Goal: Information Seeking & Learning: Learn about a topic

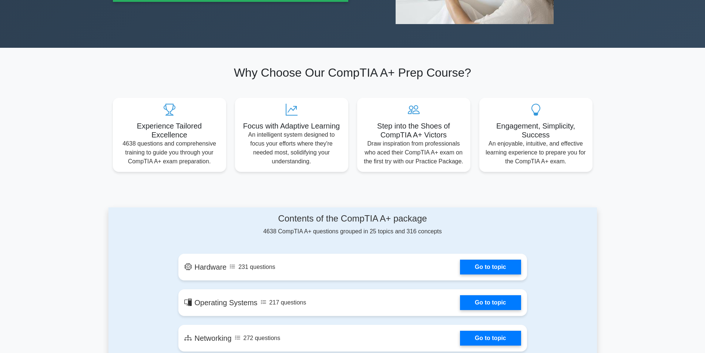
scroll to position [37, 0]
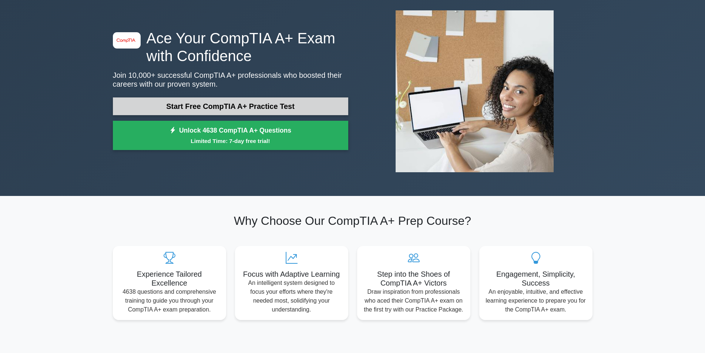
click at [246, 104] on link "Start Free CompTIA A+ Practice Test" at bounding box center [230, 106] width 235 height 18
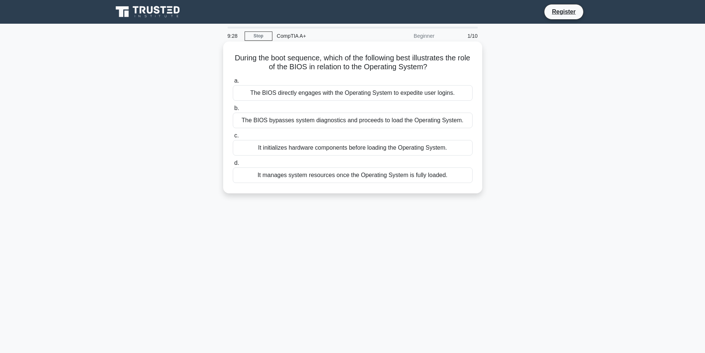
drag, startPoint x: 239, startPoint y: 57, endPoint x: 438, endPoint y: 67, distance: 199.7
click at [438, 67] on h5 "During the boot sequence, which of the following best illustrates the role of t…" at bounding box center [352, 62] width 241 height 18
copy h5 "During the boot sequence, which of the following best illustrates the role of t…"
drag, startPoint x: 456, startPoint y: 95, endPoint x: 250, endPoint y: 97, distance: 206.1
click at [250, 97] on div "The BIOS directly engages with the Operating System to expedite user logins." at bounding box center [353, 93] width 240 height 16
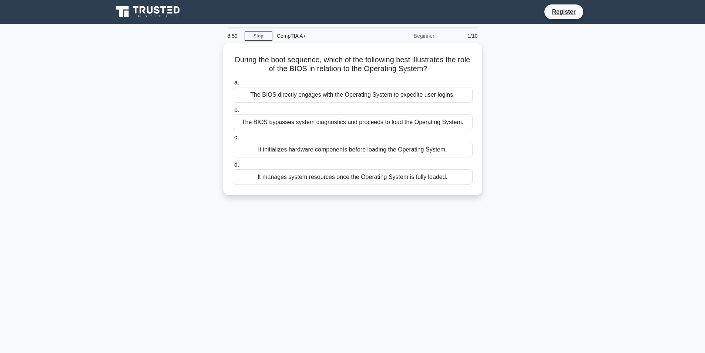
copy div "The BIOS directly engages with the Operating System to expedite user logins."
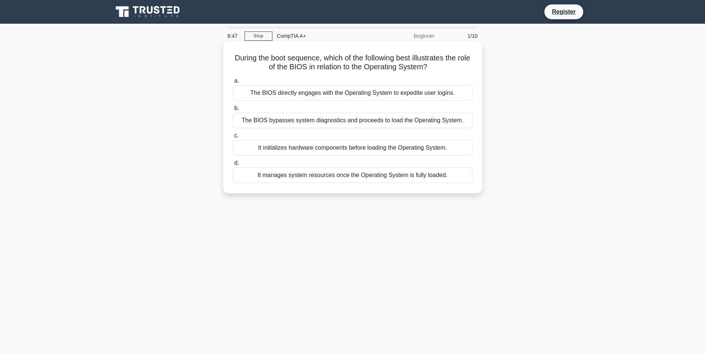
drag, startPoint x: 461, startPoint y: 124, endPoint x: 245, endPoint y: 126, distance: 216.8
click at [245, 126] on div "The BIOS bypasses system diagnostics and proceeds to load the Operating System." at bounding box center [353, 120] width 240 height 16
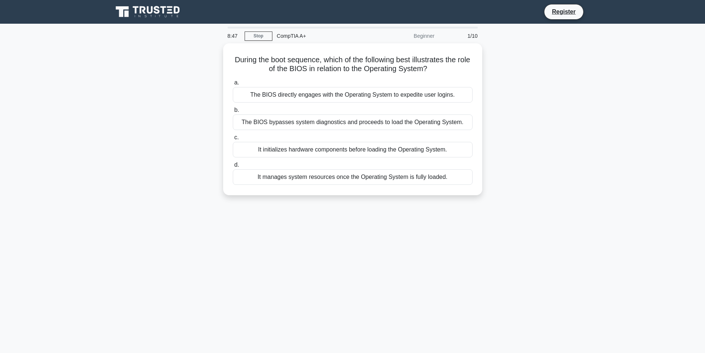
copy div "The BIOS bypasses system diagnostics and proceeds to load the Operating System."
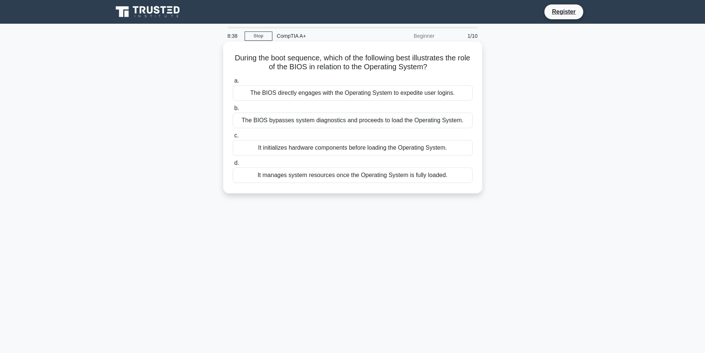
click at [444, 151] on div "It initializes hardware components before loading the Operating System." at bounding box center [353, 148] width 240 height 16
click at [233, 138] on input "c. It initializes hardware components before loading the Operating System." at bounding box center [233, 135] width 0 height 5
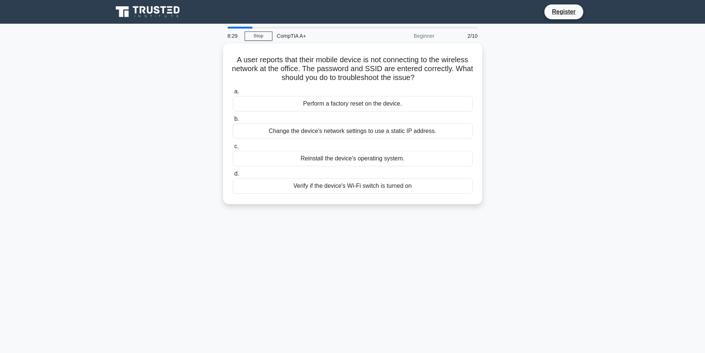
drag, startPoint x: 431, startPoint y: 76, endPoint x: 218, endPoint y: 55, distance: 213.7
click at [218, 55] on div "A user reports that their mobile device is not connecting to the wireless netwo…" at bounding box center [352, 127] width 488 height 169
copy h5 "A user reports that their mobile device is not connecting to the wireless netwo…"
drag, startPoint x: 408, startPoint y: 103, endPoint x: 298, endPoint y: 105, distance: 110.3
click at [298, 105] on div "Perform a factory reset on the device." at bounding box center [353, 102] width 240 height 16
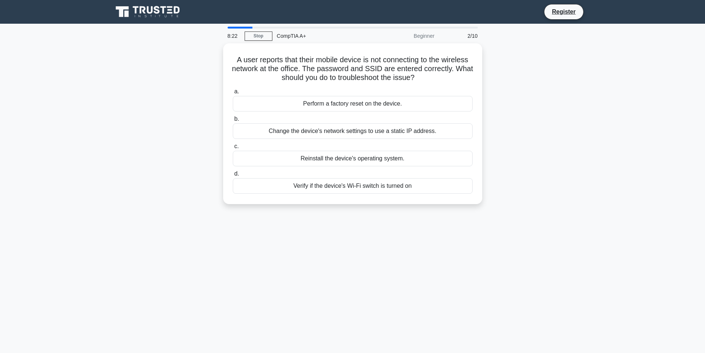
copy div "Perform a factory reset on the device."
drag, startPoint x: 456, startPoint y: 129, endPoint x: 256, endPoint y: 127, distance: 200.2
click at [256, 127] on div "Change the device's network settings to use a static IP address." at bounding box center [353, 129] width 240 height 16
copy div "Change the device's network settings to use a static IP address."
drag, startPoint x: 411, startPoint y: 157, endPoint x: 298, endPoint y: 155, distance: 113.2
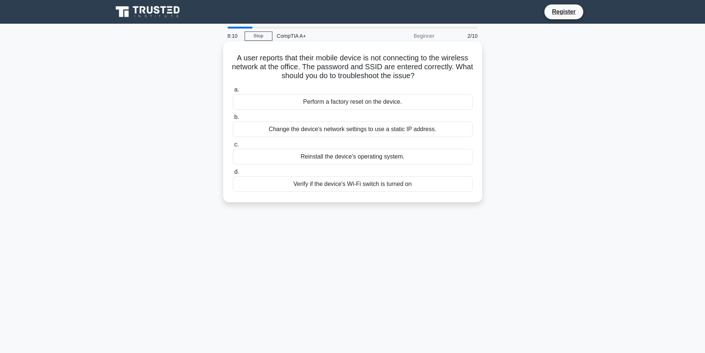
click at [298, 155] on div "Reinstall the device's operating system." at bounding box center [353, 157] width 240 height 16
copy div "Reinstall the device's operating system."
drag, startPoint x: 421, startPoint y: 186, endPoint x: 288, endPoint y: 185, distance: 133.6
click at [288, 185] on div "Verify if the device's Wi-Fi switch is turned on" at bounding box center [353, 184] width 240 height 16
copy div "Verify if the device's Wi-Fi switch is turned on"
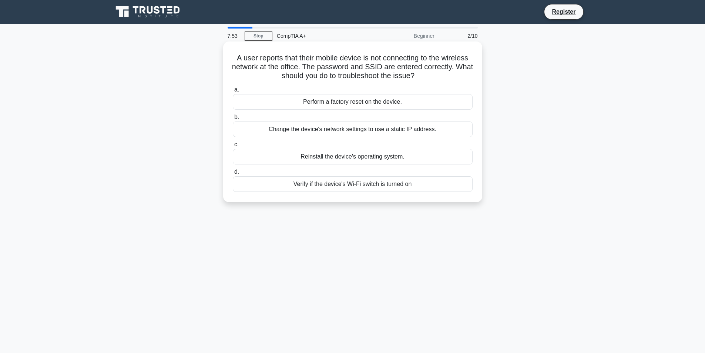
click at [398, 186] on div "Verify if the device's Wi-Fi switch is turned on" at bounding box center [353, 184] width 240 height 16
click at [233, 174] on input "d. Verify if the device's Wi-Fi switch is turned on" at bounding box center [233, 171] width 0 height 5
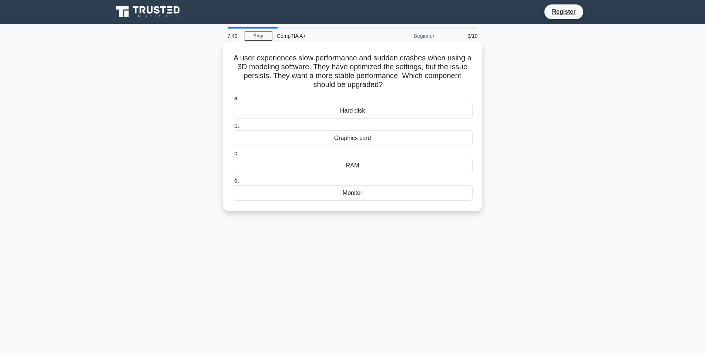
drag, startPoint x: 393, startPoint y: 84, endPoint x: 235, endPoint y: 61, distance: 159.4
click at [235, 61] on h5 "A user experiences slow performance and sudden crashes when using a 3D modeling…" at bounding box center [352, 71] width 241 height 36
copy h5 "A user experiences slow performance and sudden crashes when using a 3D modeling…"
click at [368, 137] on div "Graphics card" at bounding box center [353, 138] width 240 height 16
click at [233, 128] on input "b. Graphics card" at bounding box center [233, 126] width 0 height 5
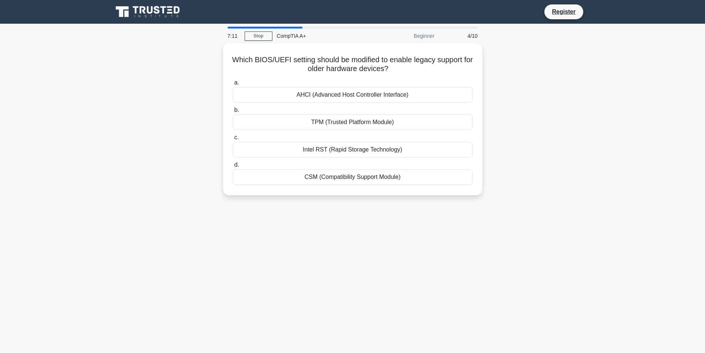
drag, startPoint x: 411, startPoint y: 67, endPoint x: 212, endPoint y: 58, distance: 199.6
click at [212, 58] on div "Which BIOS/UEFI setting should be modified to enable legacy support for older h…" at bounding box center [352, 123] width 488 height 161
copy h5 "Which BIOS/UEFI setting should be modified to enable legacy support for older h…"
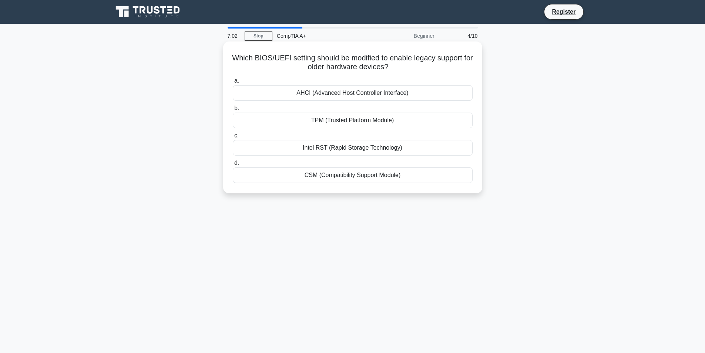
drag, startPoint x: 425, startPoint y: 95, endPoint x: 281, endPoint y: 92, distance: 144.0
click at [281, 92] on div "AHCI (Advanced Host Controller Interface)" at bounding box center [353, 93] width 240 height 16
drag, startPoint x: 402, startPoint y: 121, endPoint x: 297, endPoint y: 117, distance: 105.1
click at [297, 117] on div "TPM (Trusted Platform Module)" at bounding box center [353, 120] width 240 height 16
drag, startPoint x: 436, startPoint y: 149, endPoint x: 291, endPoint y: 145, distance: 145.1
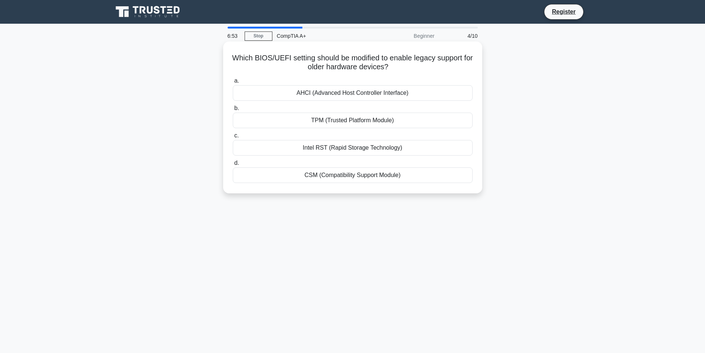
click at [291, 145] on div "Intel RST (Rapid Storage Technology)" at bounding box center [353, 148] width 240 height 16
drag, startPoint x: 405, startPoint y: 172, endPoint x: 299, endPoint y: 172, distance: 105.4
click at [299, 172] on div "CSM (Compatibility Support Module)" at bounding box center [353, 175] width 240 height 16
click at [349, 174] on div "CSM (Compatibility Support Module)" at bounding box center [353, 175] width 240 height 16
click at [233, 165] on input "d. CSM (Compatibility Support Module)" at bounding box center [233, 163] width 0 height 5
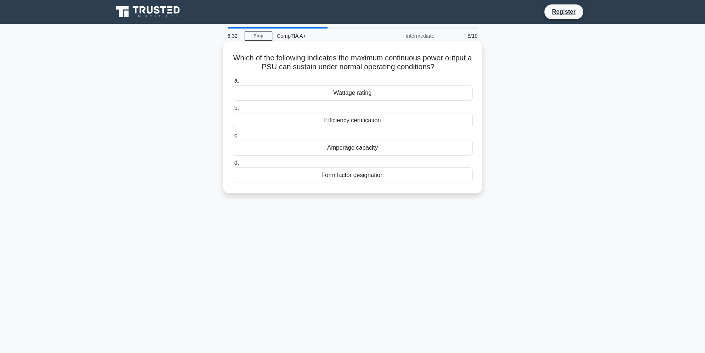
drag, startPoint x: 456, startPoint y: 66, endPoint x: 229, endPoint y: 58, distance: 226.6
click at [229, 58] on div "Which of the following indicates the maximum continuous power output a PSU can …" at bounding box center [352, 117] width 253 height 146
drag, startPoint x: 398, startPoint y: 90, endPoint x: 330, endPoint y: 91, distance: 67.7
click at [330, 91] on div "Wattage rating" at bounding box center [353, 93] width 240 height 16
drag, startPoint x: 383, startPoint y: 119, endPoint x: 321, endPoint y: 119, distance: 61.4
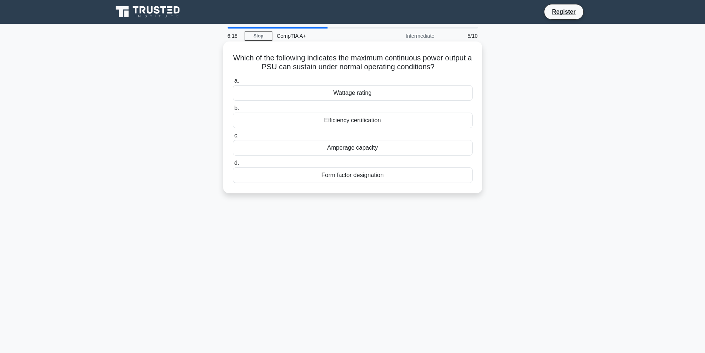
click at [321, 119] on div "Efficiency certification" at bounding box center [353, 120] width 240 height 16
drag, startPoint x: 392, startPoint y: 151, endPoint x: 324, endPoint y: 149, distance: 67.7
click at [324, 149] on div "Amperage capacity" at bounding box center [353, 148] width 240 height 16
drag, startPoint x: 404, startPoint y: 173, endPoint x: 296, endPoint y: 173, distance: 108.0
click at [296, 173] on div "Form factor designation" at bounding box center [353, 175] width 240 height 16
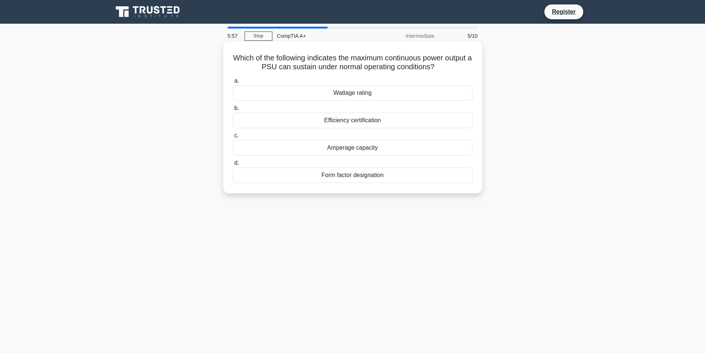
click at [363, 91] on div "Wattage rating" at bounding box center [353, 93] width 240 height 16
click at [233, 83] on input "a. Wattage rating" at bounding box center [233, 80] width 0 height 5
drag, startPoint x: 458, startPoint y: 70, endPoint x: 230, endPoint y: 59, distance: 228.5
click at [230, 59] on div "When referring to hard drive interfaces, which of the following uses a 7-pin da…" at bounding box center [352, 117] width 253 height 146
click at [341, 179] on div "SATA" at bounding box center [353, 175] width 240 height 16
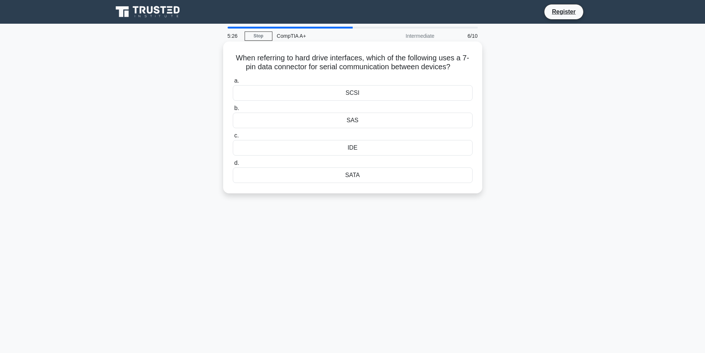
click at [233, 165] on input "d. SATA" at bounding box center [233, 163] width 0 height 5
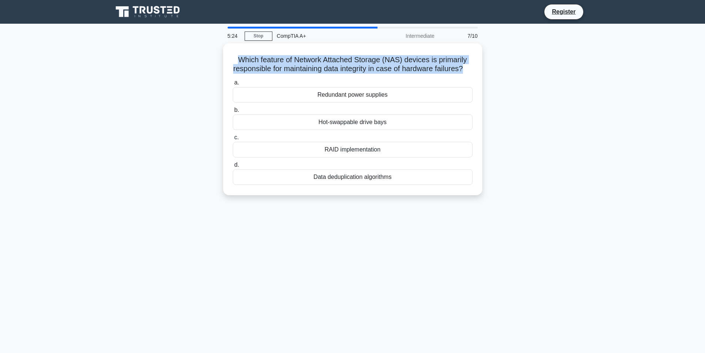
drag, startPoint x: 472, startPoint y: 68, endPoint x: 179, endPoint y: 57, distance: 294.0
click at [179, 57] on div "Which feature of Network Attached Storage (NAS) devices is primarily responsibl…" at bounding box center [352, 123] width 488 height 161
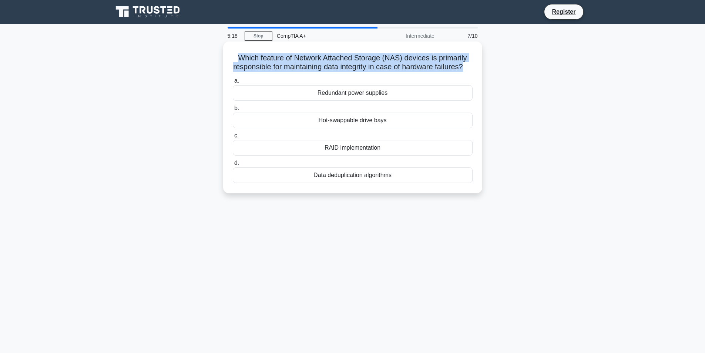
drag, startPoint x: 397, startPoint y: 104, endPoint x: 312, endPoint y: 103, distance: 85.5
click at [312, 101] on div "Redundant power supplies" at bounding box center [353, 93] width 240 height 16
drag, startPoint x: 393, startPoint y: 128, endPoint x: 314, endPoint y: 129, distance: 78.8
click at [314, 128] on div "Hot-swappable drive bays" at bounding box center [353, 120] width 240 height 16
drag, startPoint x: 404, startPoint y: 158, endPoint x: 320, endPoint y: 158, distance: 84.4
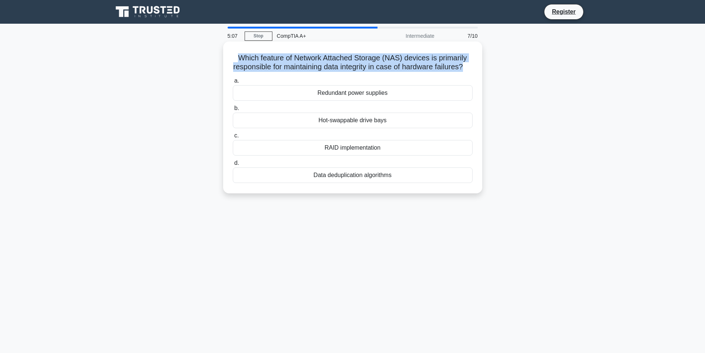
click at [320, 155] on div "RAID implementation" at bounding box center [353, 148] width 240 height 16
drag, startPoint x: 405, startPoint y: 182, endPoint x: 312, endPoint y: 183, distance: 93.2
click at [312, 183] on div "Data deduplication algorithms" at bounding box center [353, 175] width 240 height 16
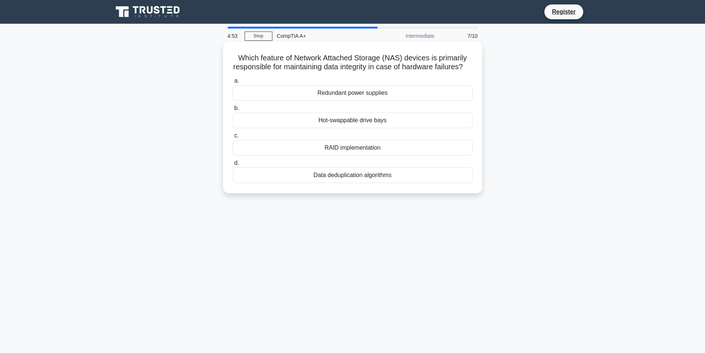
click at [353, 155] on div "RAID implementation" at bounding box center [353, 148] width 240 height 16
click at [233, 138] on input "c. RAID implementation" at bounding box center [233, 135] width 0 height 5
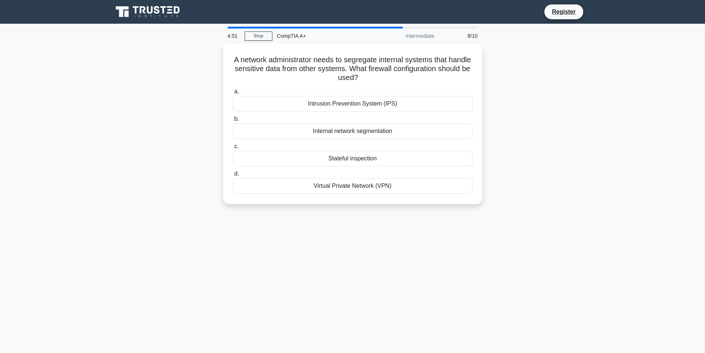
drag, startPoint x: 396, startPoint y: 77, endPoint x: 217, endPoint y: 53, distance: 180.0
click at [217, 53] on div "A network administrator needs to segregate internal systems that handle sensiti…" at bounding box center [352, 127] width 488 height 169
drag, startPoint x: 413, startPoint y: 100, endPoint x: 302, endPoint y: 100, distance: 111.0
click at [302, 100] on div "Intrusion Prevention System (IPS)" at bounding box center [353, 102] width 240 height 16
drag, startPoint x: 388, startPoint y: 125, endPoint x: 307, endPoint y: 118, distance: 81.7
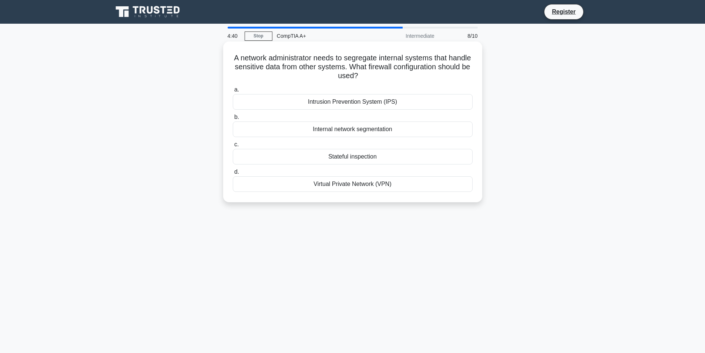
click at [307, 118] on label "b. Internal network segmentation" at bounding box center [353, 124] width 240 height 24
drag, startPoint x: 349, startPoint y: 154, endPoint x: 320, endPoint y: 153, distance: 28.9
click at [320, 153] on div "Stateful inspection" at bounding box center [353, 157] width 240 height 16
drag, startPoint x: 406, startPoint y: 187, endPoint x: 310, endPoint y: 185, distance: 95.9
click at [310, 185] on div "Virtual Private Network (VPN)" at bounding box center [353, 184] width 240 height 16
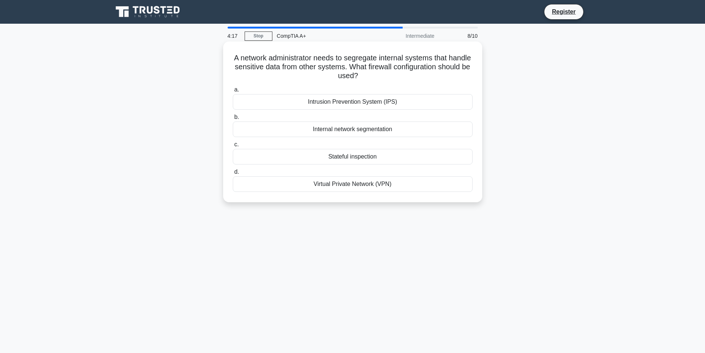
click at [360, 129] on div "Internal network segmentation" at bounding box center [353, 129] width 240 height 16
click at [233, 120] on input "b. Internal network segmentation" at bounding box center [233, 117] width 0 height 5
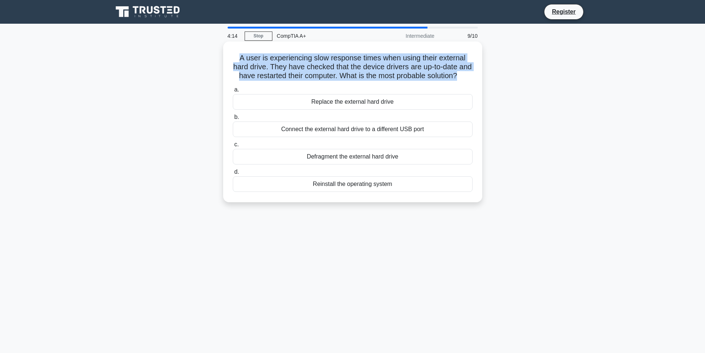
drag, startPoint x: 449, startPoint y: 76, endPoint x: 233, endPoint y: 60, distance: 216.6
click at [233, 60] on div "A user is experiencing slow response times when using their external hard drive…" at bounding box center [352, 121] width 253 height 155
drag, startPoint x: 403, startPoint y: 115, endPoint x: 306, endPoint y: 115, distance: 96.9
click at [306, 110] on div "Replace the external hard drive" at bounding box center [353, 102] width 240 height 16
drag, startPoint x: 440, startPoint y: 135, endPoint x: 270, endPoint y: 143, distance: 170.4
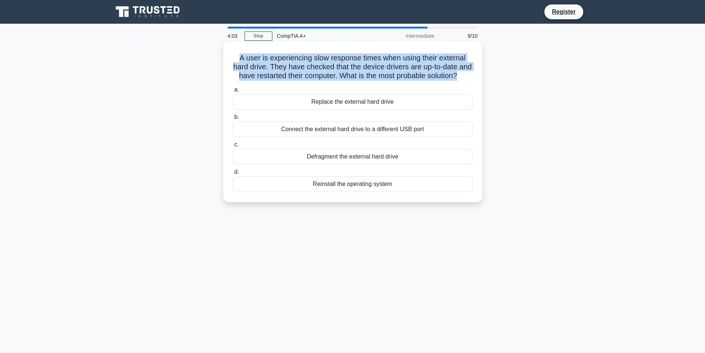
click at [270, 137] on div "Connect the external hard drive to a different USB port" at bounding box center [353, 129] width 240 height 16
drag, startPoint x: 402, startPoint y: 166, endPoint x: 290, endPoint y: 165, distance: 112.1
click at [290, 164] on div "Defragment the external hard drive" at bounding box center [353, 157] width 240 height 16
drag, startPoint x: 402, startPoint y: 195, endPoint x: 310, endPoint y: 199, distance: 91.5
click at [310, 192] on div "Reinstall the operating system" at bounding box center [353, 184] width 240 height 16
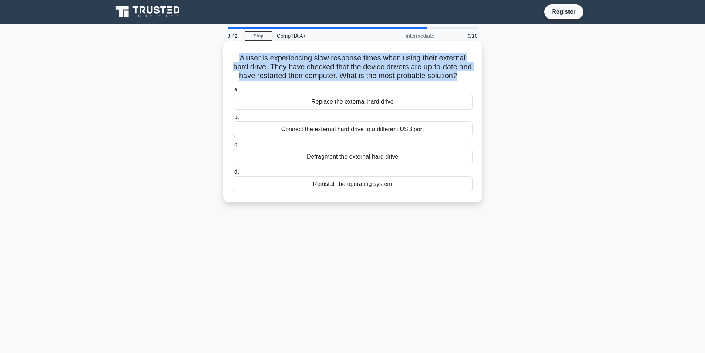
click at [371, 133] on div "Connect the external hard drive to a different USB port" at bounding box center [353, 129] width 240 height 16
click at [233, 120] on input "b. Connect the external hard drive to a different USB port" at bounding box center [233, 117] width 0 height 5
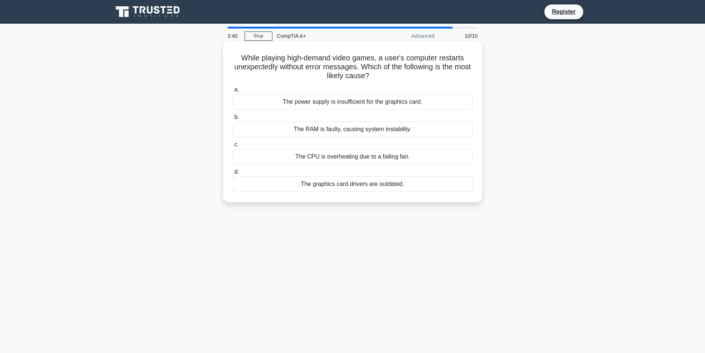
drag, startPoint x: 388, startPoint y: 76, endPoint x: 237, endPoint y: 59, distance: 151.9
click at [237, 59] on h5 "While playing high-demand video games, a user's computer restarts unexpectedly …" at bounding box center [352, 66] width 241 height 27
drag, startPoint x: 431, startPoint y: 104, endPoint x: 266, endPoint y: 111, distance: 165.5
click at [266, 111] on div "a. The power supply is insufficient for the graphics card. b. The RAM is faulty…" at bounding box center [352, 139] width 249 height 110
drag, startPoint x: 415, startPoint y: 131, endPoint x: 291, endPoint y: 124, distance: 124.5
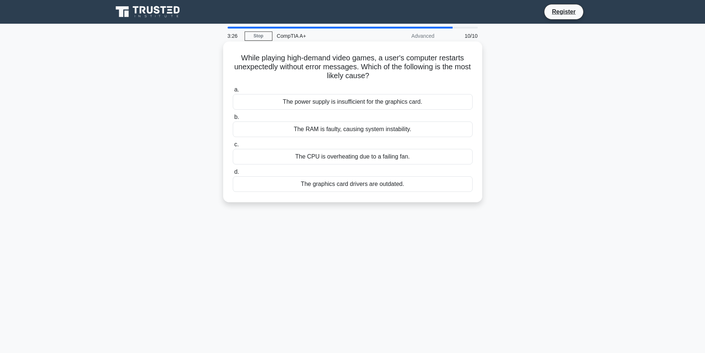
click at [291, 124] on div "The RAM is faulty, causing system instability." at bounding box center [353, 129] width 240 height 16
drag, startPoint x: 418, startPoint y: 157, endPoint x: 292, endPoint y: 159, distance: 126.2
click at [292, 159] on div "The CPU is overheating due to a failing fan." at bounding box center [353, 157] width 240 height 16
drag, startPoint x: 412, startPoint y: 181, endPoint x: 296, endPoint y: 183, distance: 115.4
click at [296, 183] on div "The graphics card drivers are outdated." at bounding box center [353, 184] width 240 height 16
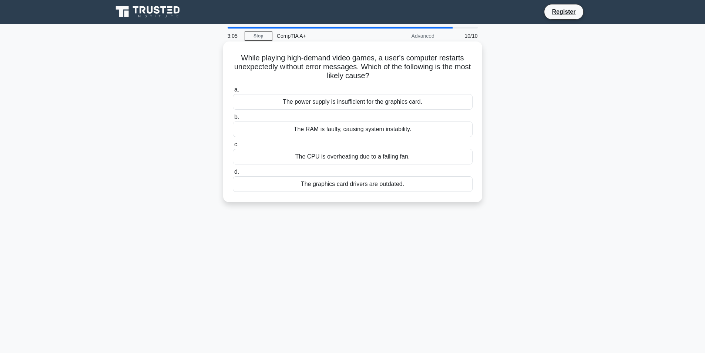
click at [344, 98] on div "The power supply is insufficient for the graphics card." at bounding box center [353, 102] width 240 height 16
click at [233, 92] on input "a. The power supply is insufficient for the graphics card." at bounding box center [233, 89] width 0 height 5
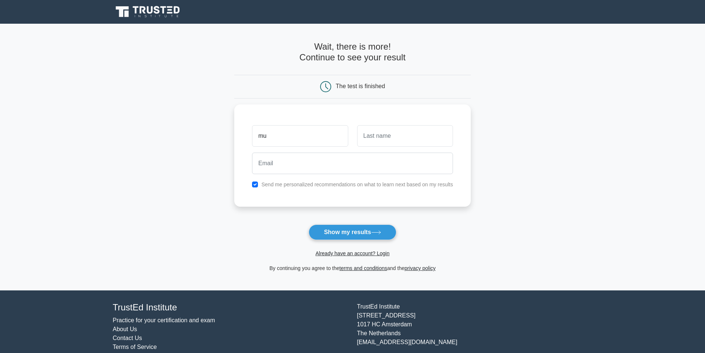
type input "m"
type input "Muhammad Mahzan"
type input "Mahdan"
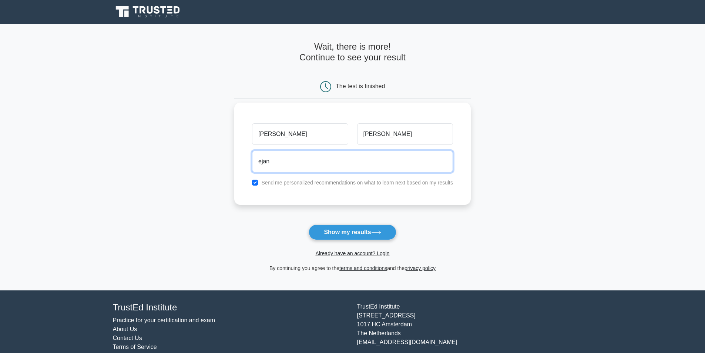
type input "ejan140788@gmail.com"
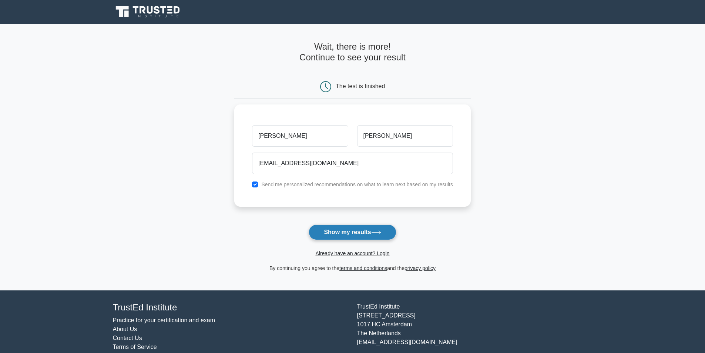
click at [364, 236] on button "Show my results" at bounding box center [352, 232] width 87 height 16
